Goal: Use online tool/utility: Utilize a website feature to perform a specific function

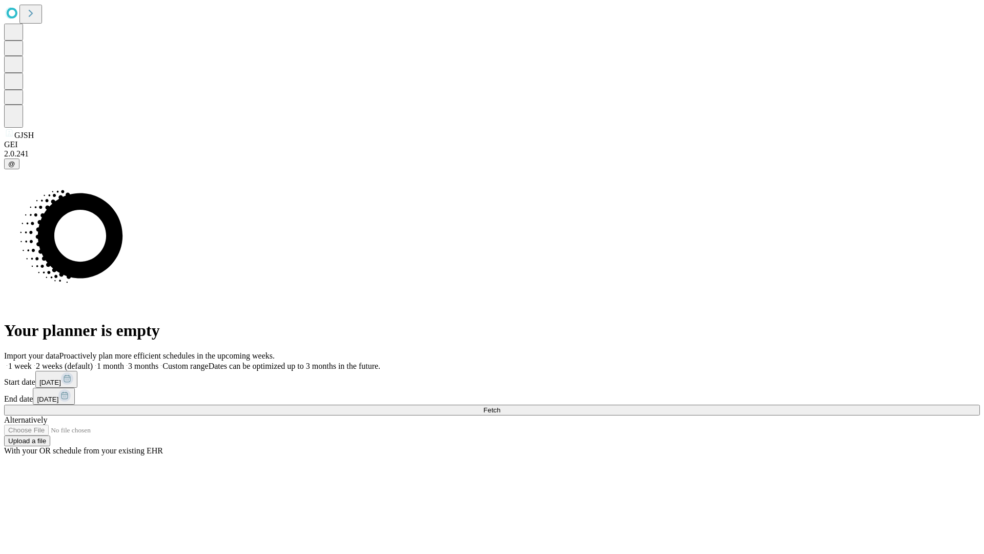
click at [124, 361] on label "1 month" at bounding box center [108, 365] width 31 height 9
click at [500, 406] on span "Fetch" at bounding box center [491, 410] width 17 height 8
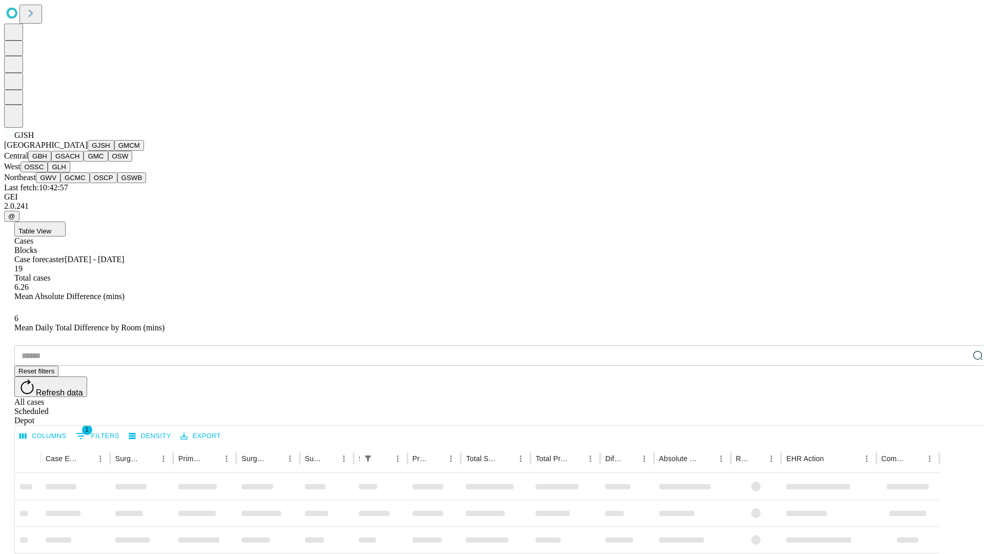
click at [114, 151] on button "GMCM" at bounding box center [129, 145] width 30 height 11
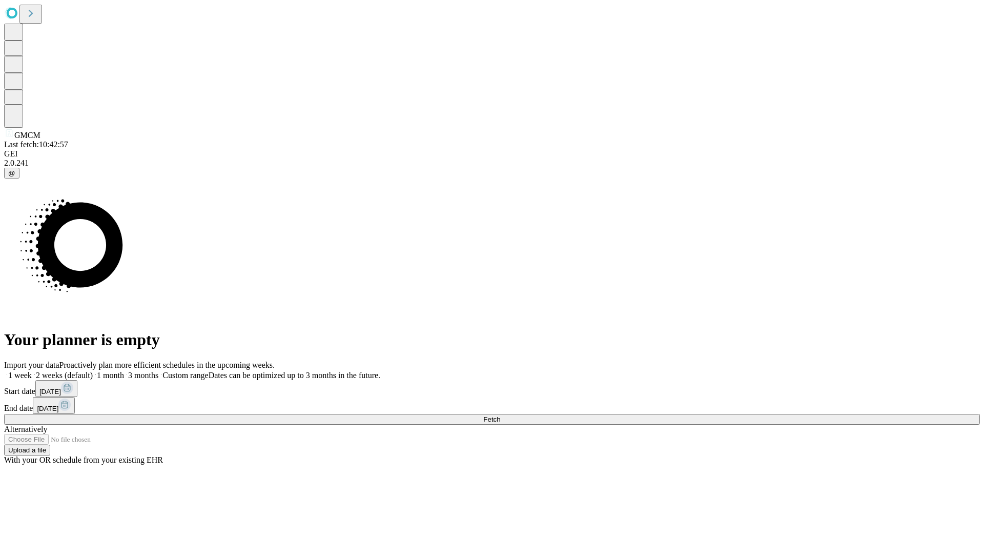
click at [124, 371] on label "1 month" at bounding box center [108, 375] width 31 height 9
click at [500, 415] on span "Fetch" at bounding box center [491, 419] width 17 height 8
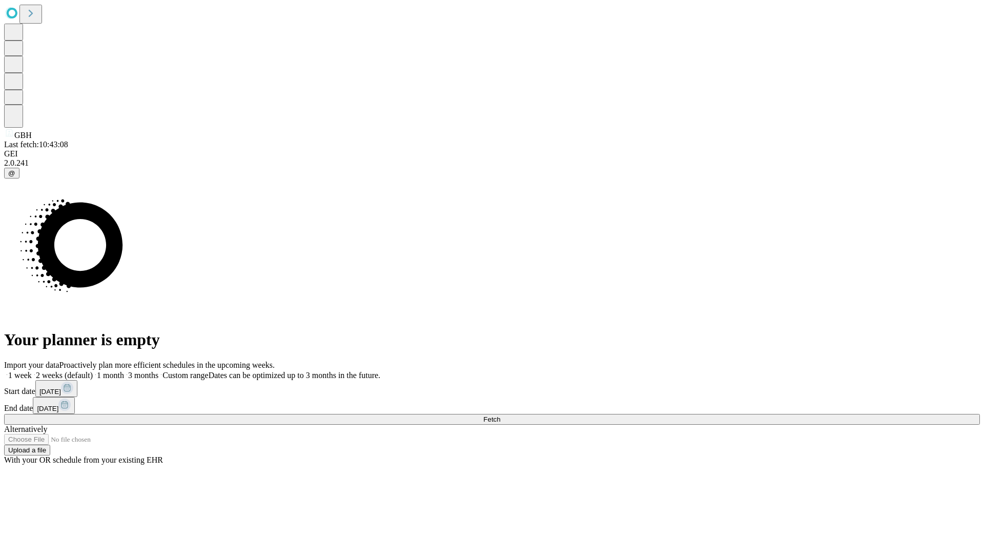
click at [124, 371] on label "1 month" at bounding box center [108, 375] width 31 height 9
click at [500, 415] on span "Fetch" at bounding box center [491, 419] width 17 height 8
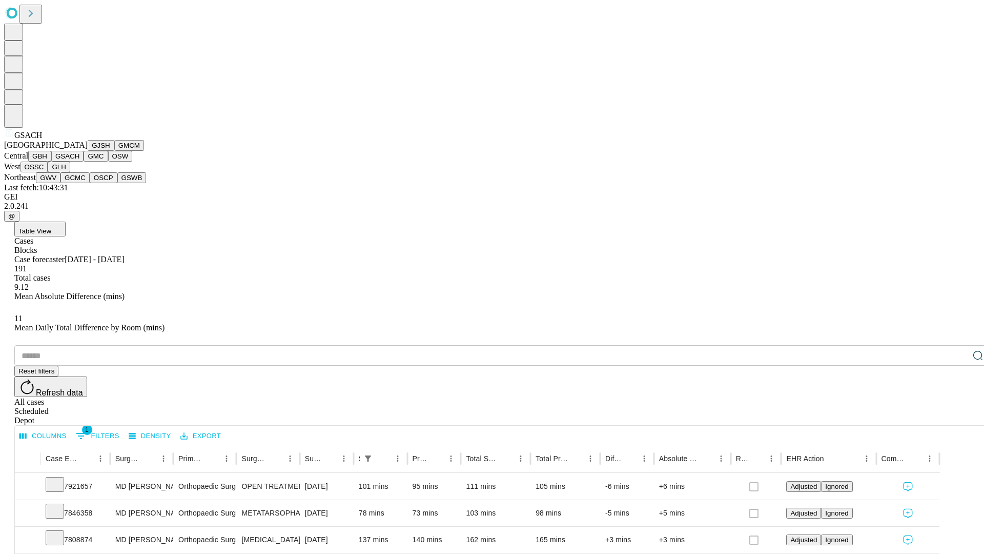
click at [84, 161] on button "GMC" at bounding box center [96, 156] width 24 height 11
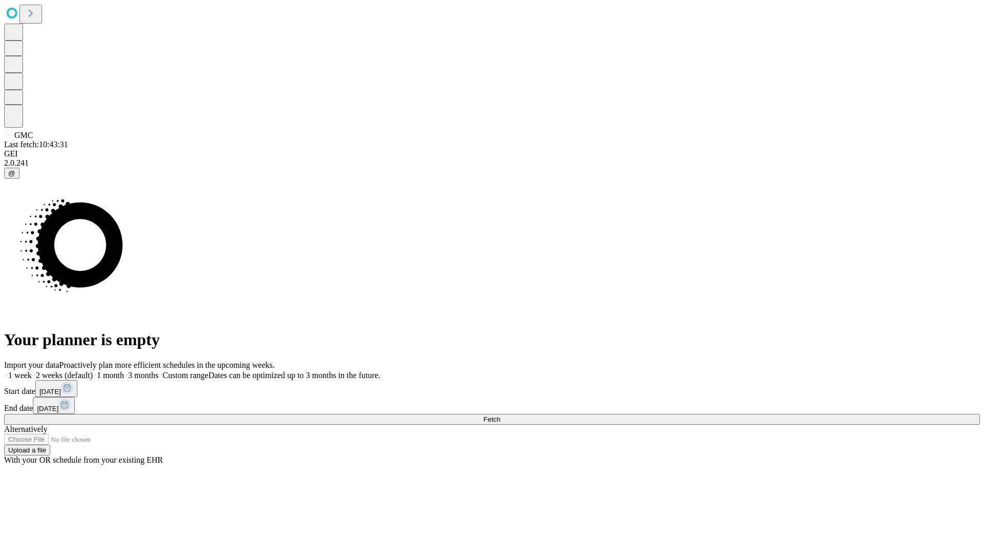
click at [124, 371] on label "1 month" at bounding box center [108, 375] width 31 height 9
click at [500, 415] on span "Fetch" at bounding box center [491, 419] width 17 height 8
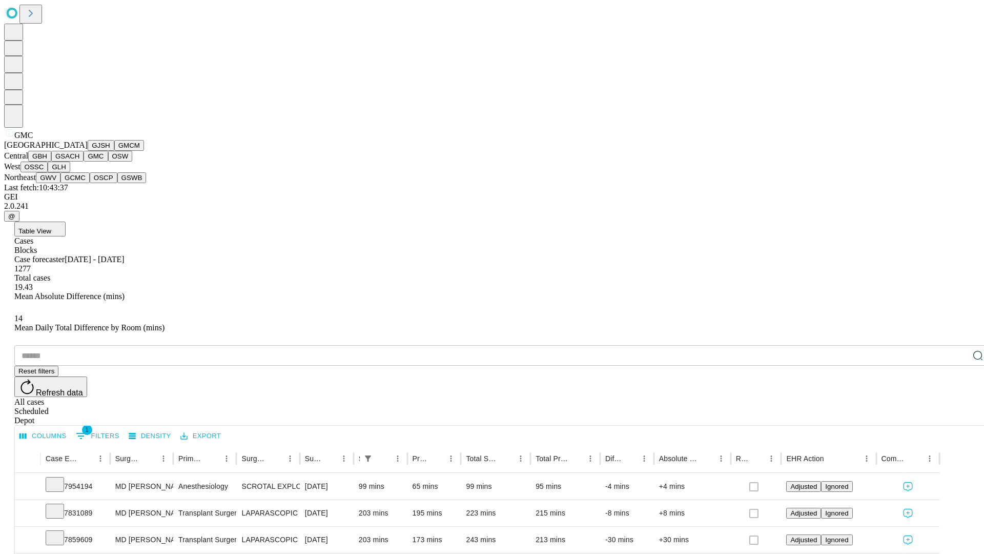
click at [108, 161] on button "OSW" at bounding box center [120, 156] width 25 height 11
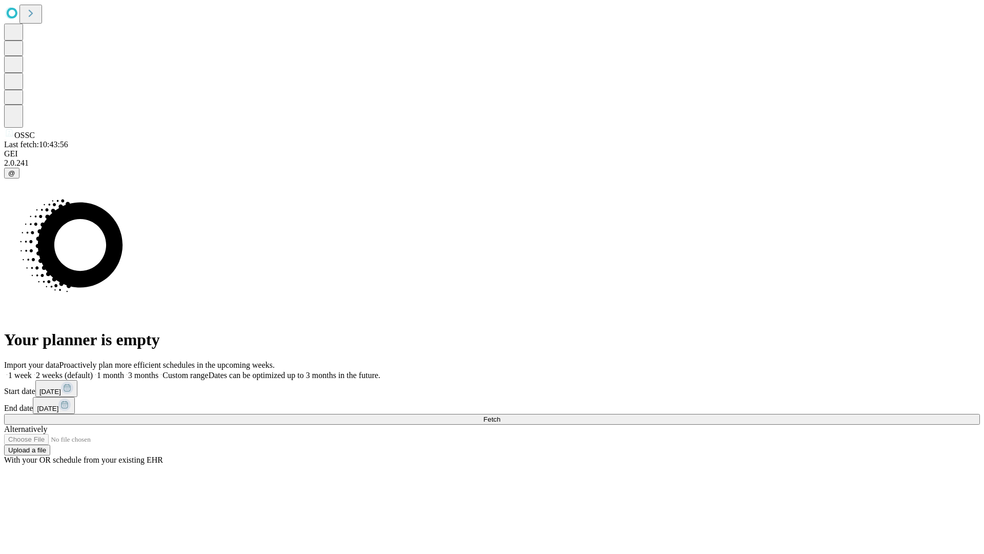
click at [124, 371] on label "1 month" at bounding box center [108, 375] width 31 height 9
click at [500, 415] on span "Fetch" at bounding box center [491, 419] width 17 height 8
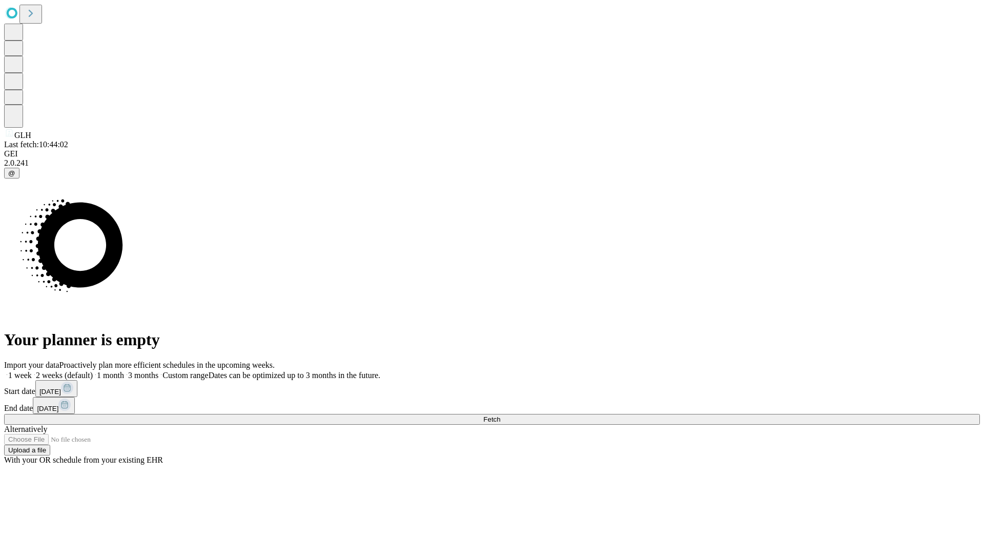
click at [124, 371] on label "1 month" at bounding box center [108, 375] width 31 height 9
click at [500, 415] on span "Fetch" at bounding box center [491, 419] width 17 height 8
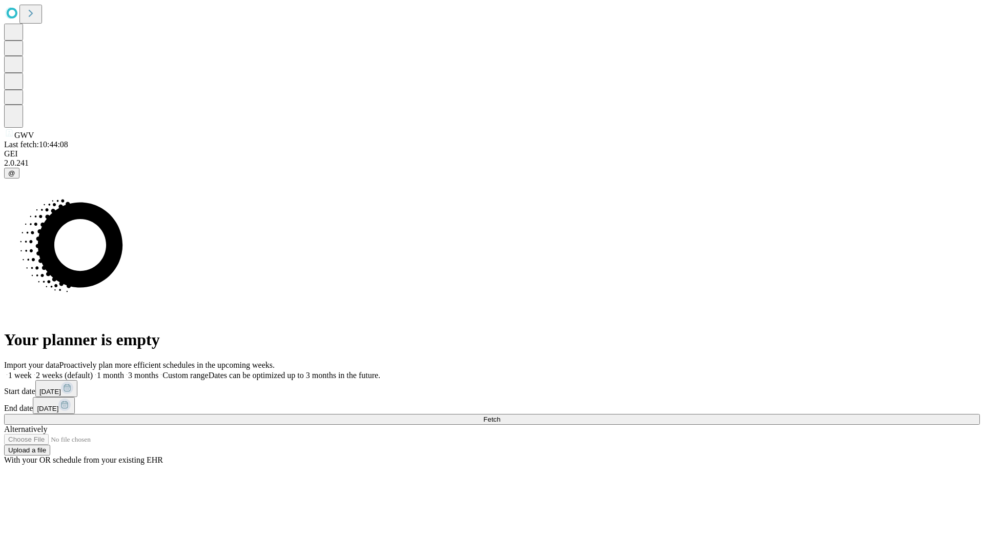
click at [124, 371] on label "1 month" at bounding box center [108, 375] width 31 height 9
click at [500, 415] on span "Fetch" at bounding box center [491, 419] width 17 height 8
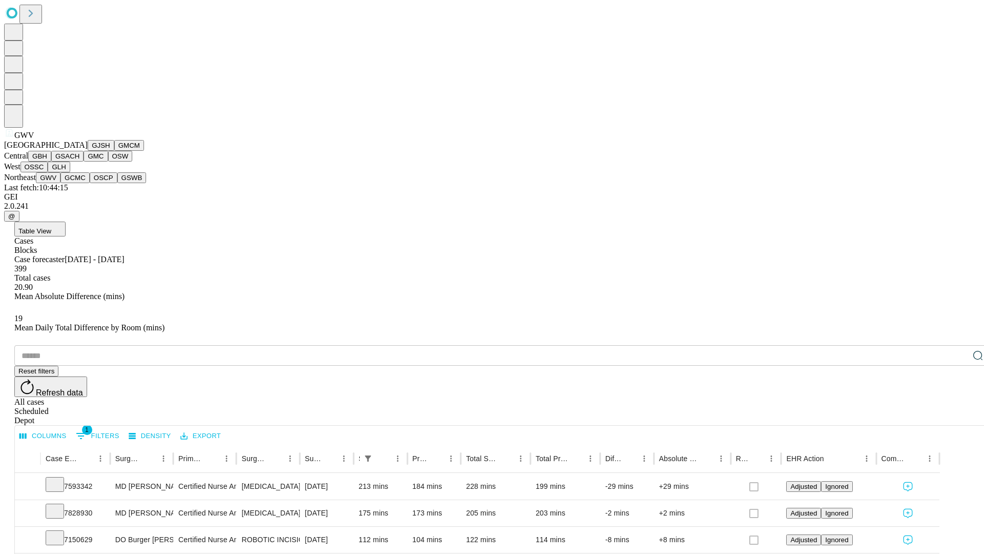
click at [79, 183] on button "GCMC" at bounding box center [74, 177] width 29 height 11
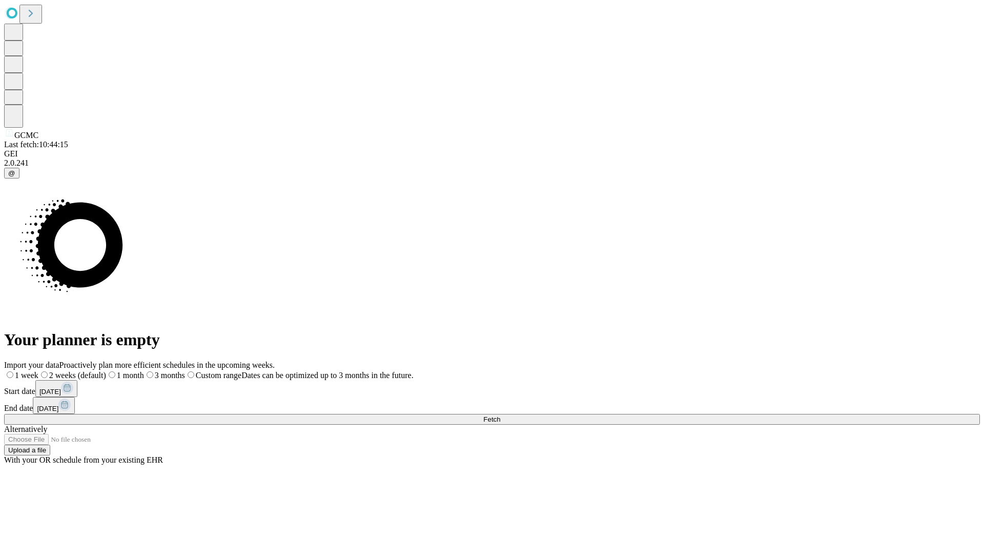
click at [144, 371] on label "1 month" at bounding box center [125, 375] width 38 height 9
click at [500, 415] on span "Fetch" at bounding box center [491, 419] width 17 height 8
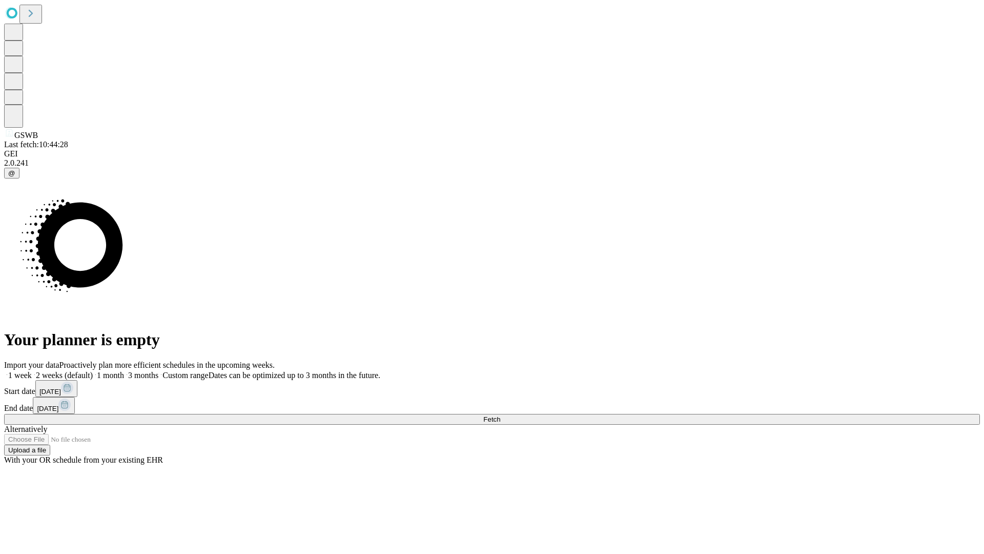
click at [124, 371] on label "1 month" at bounding box center [108, 375] width 31 height 9
click at [500, 415] on span "Fetch" at bounding box center [491, 419] width 17 height 8
